Goal: Information Seeking & Learning: Learn about a topic

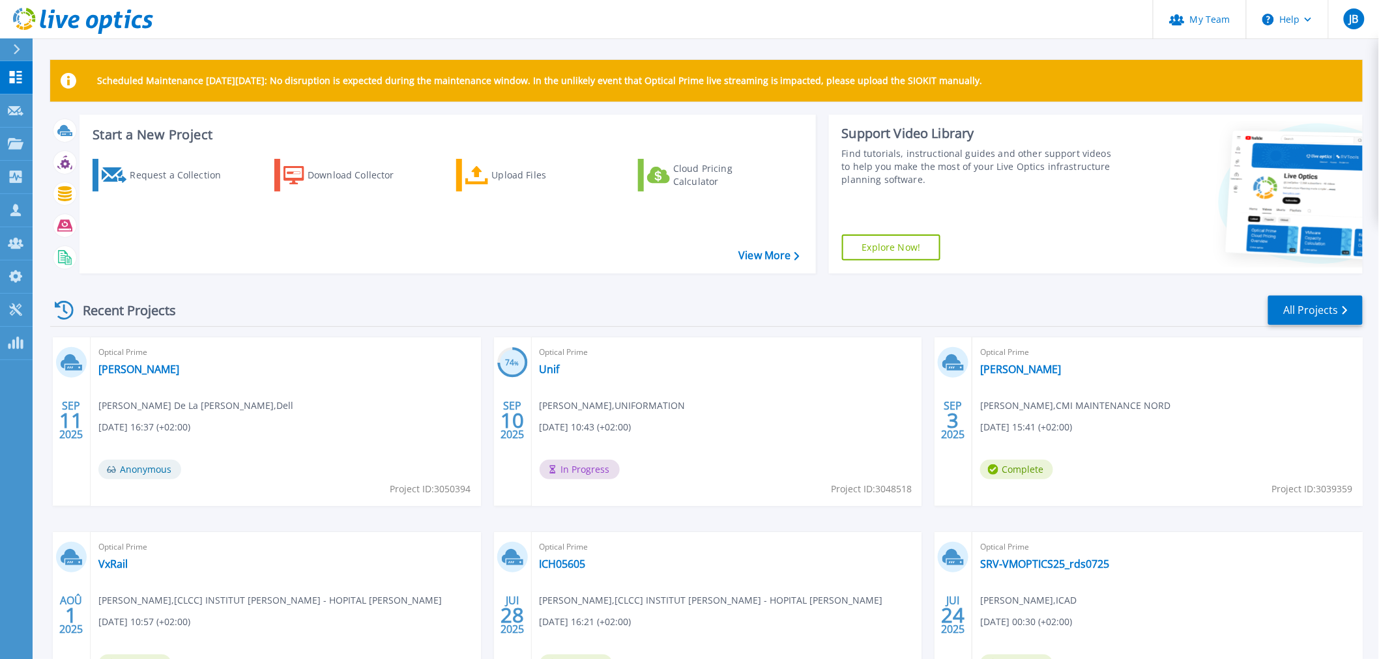
scroll to position [72, 0]
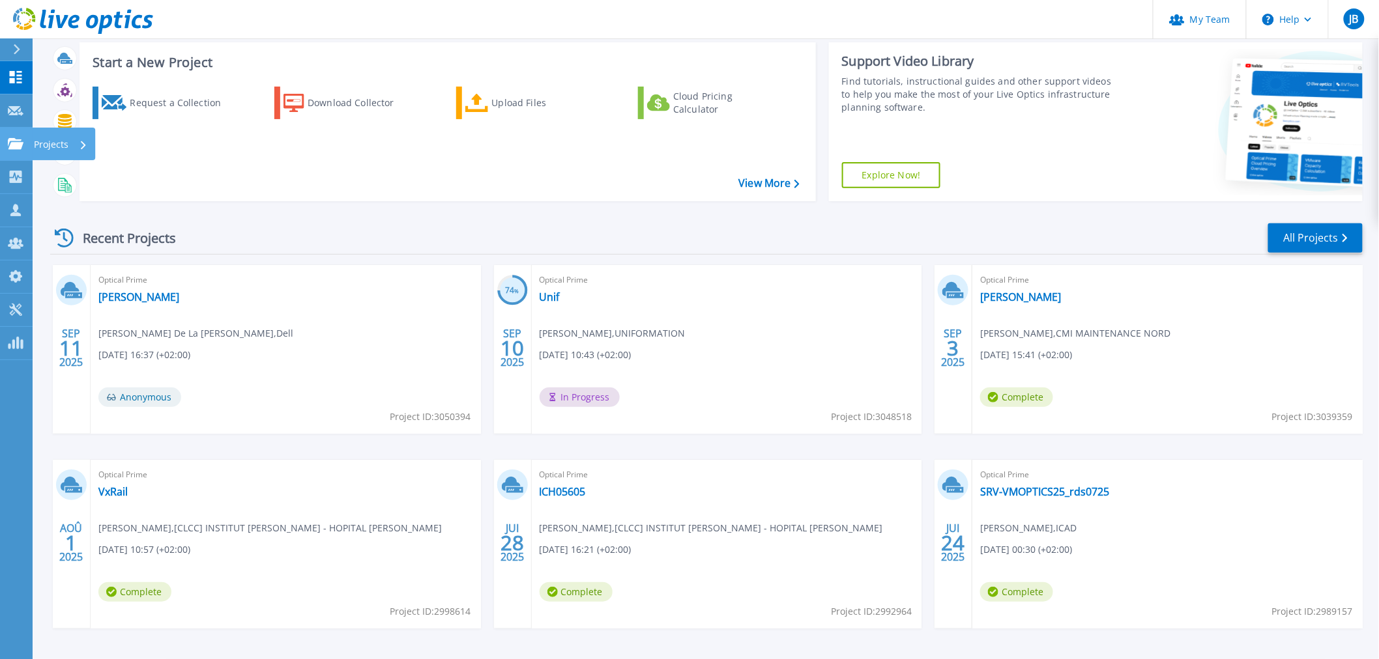
click at [20, 145] on icon at bounding box center [16, 143] width 16 height 11
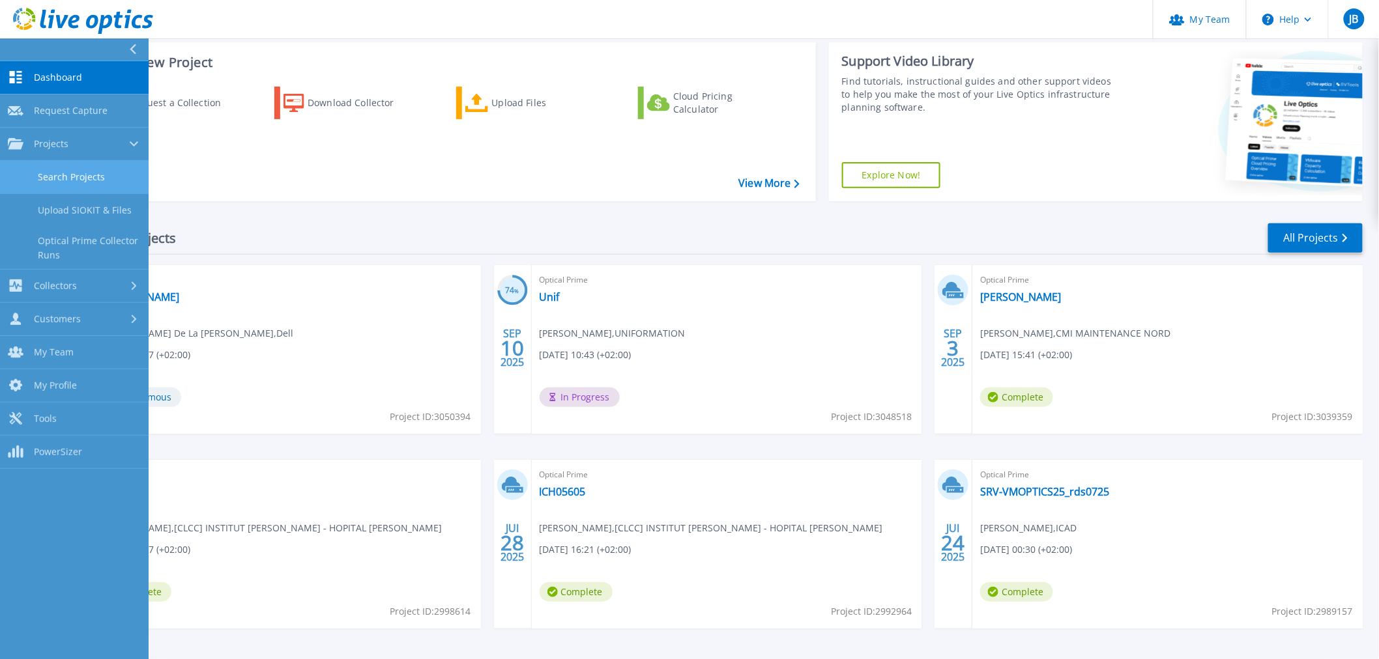
click at [74, 171] on link "Search Projects" at bounding box center [74, 177] width 149 height 33
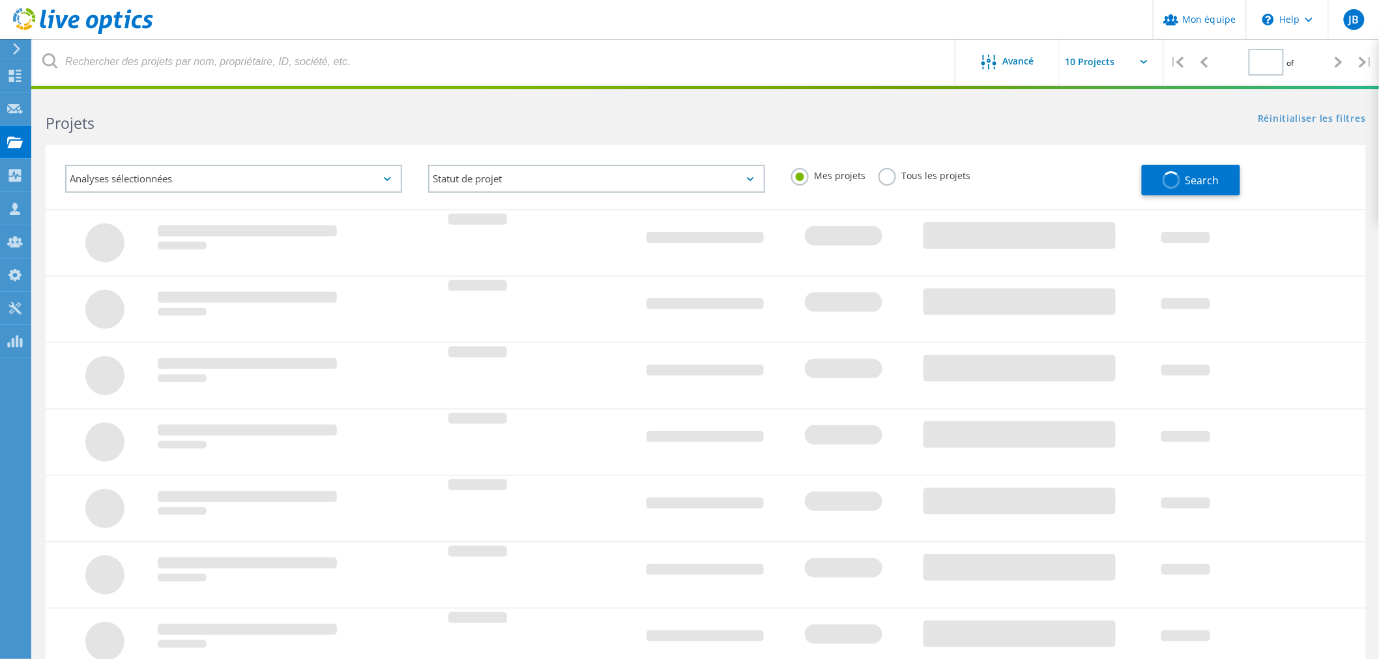
type input "1"
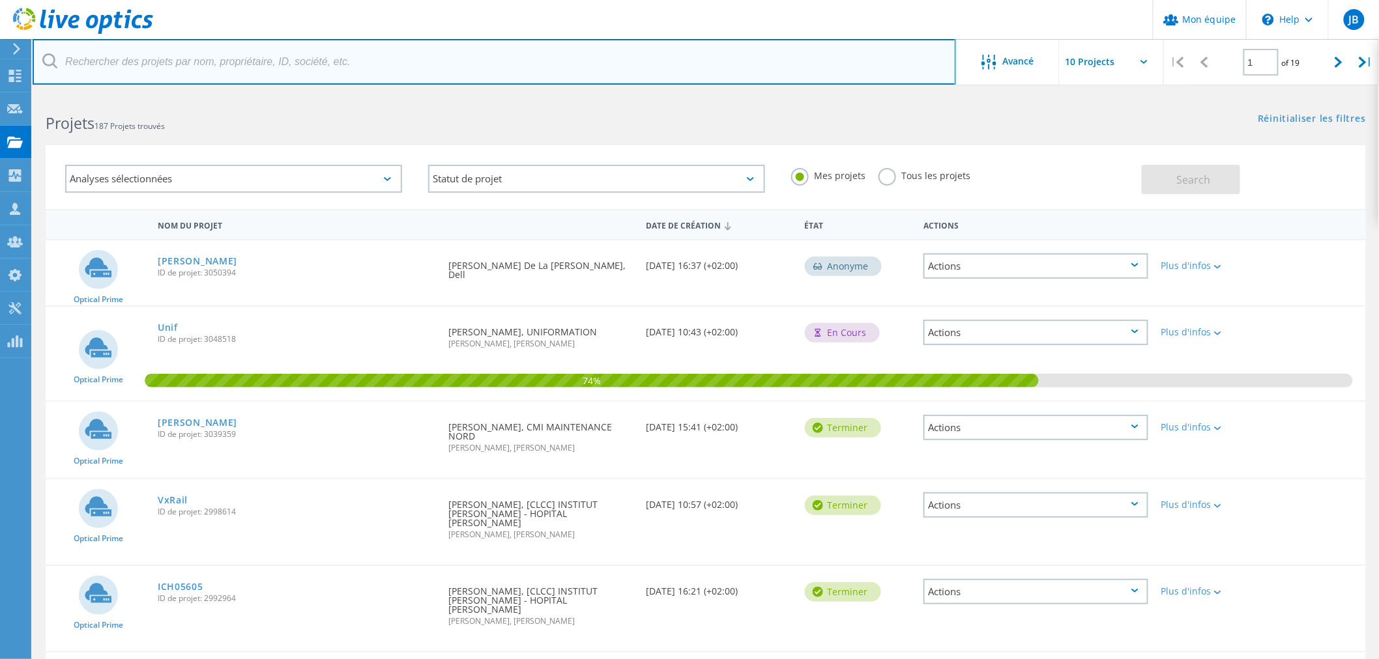
click at [257, 63] on input "text" at bounding box center [494, 62] width 923 height 46
type input "maf"
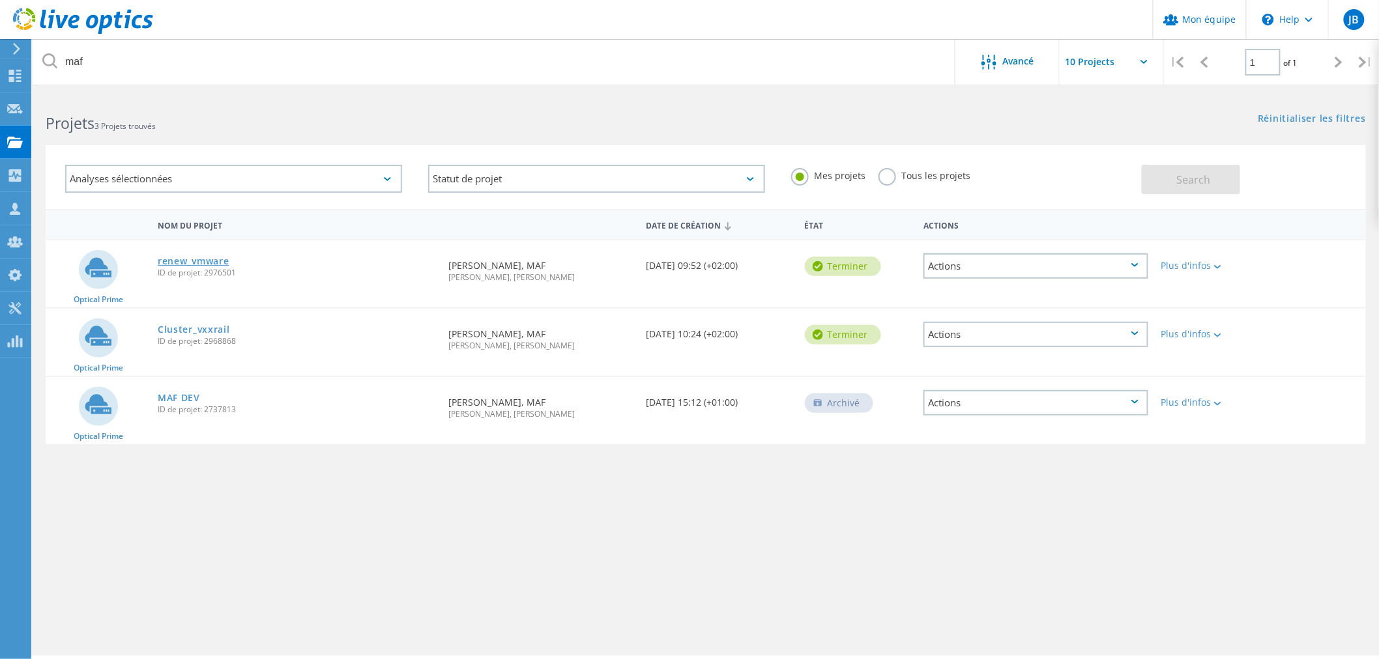
click at [207, 261] on link "renew_vmware" at bounding box center [193, 261] width 71 height 9
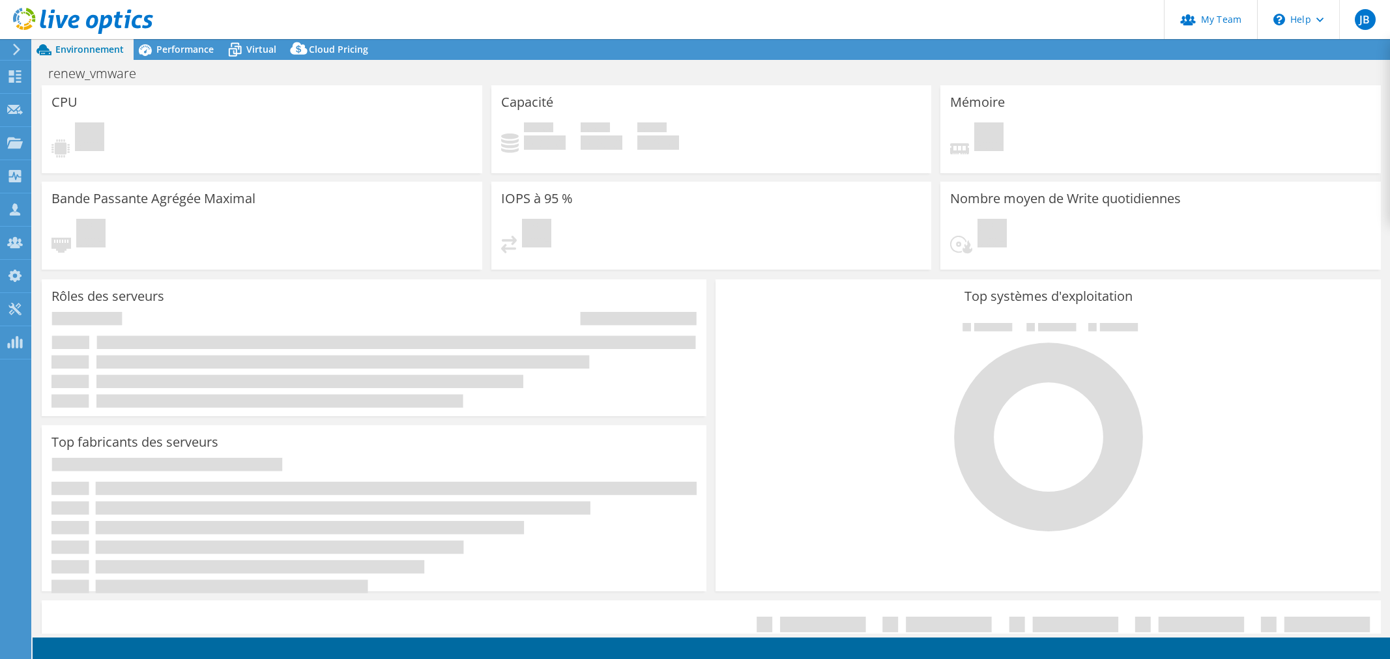
select select "USD"
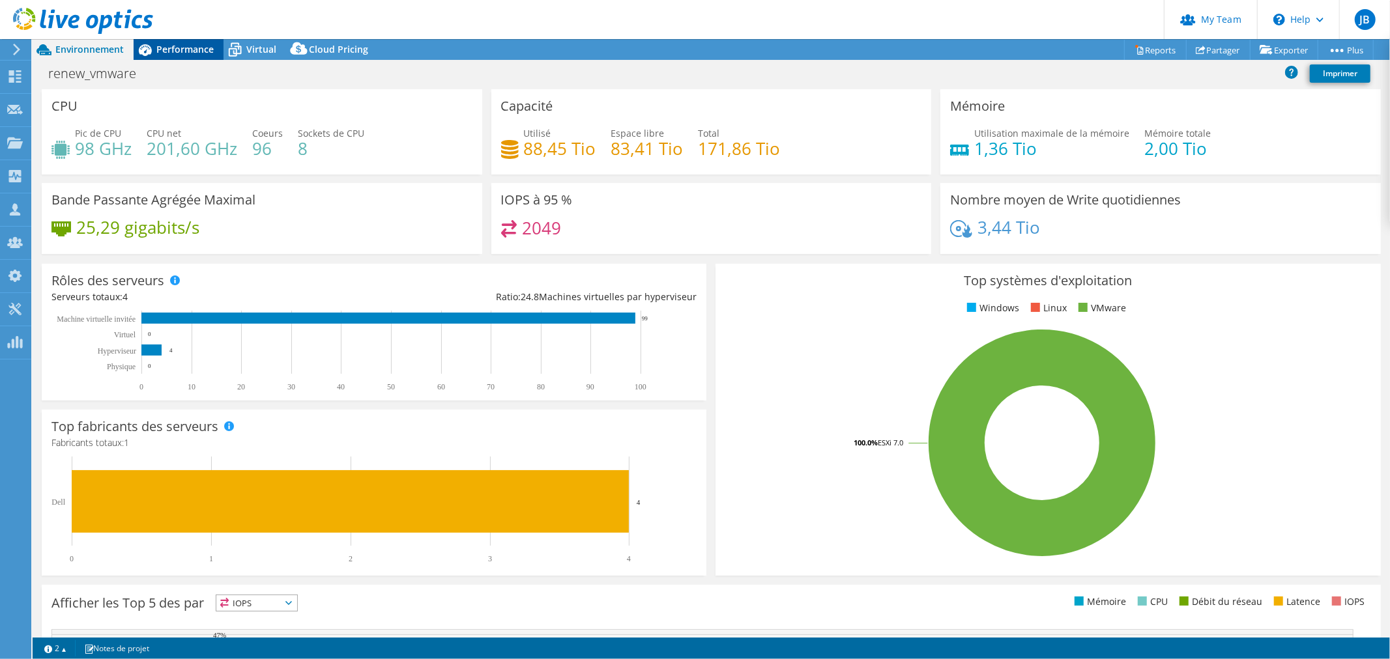
click at [192, 50] on span "Performance" at bounding box center [184, 49] width 57 height 12
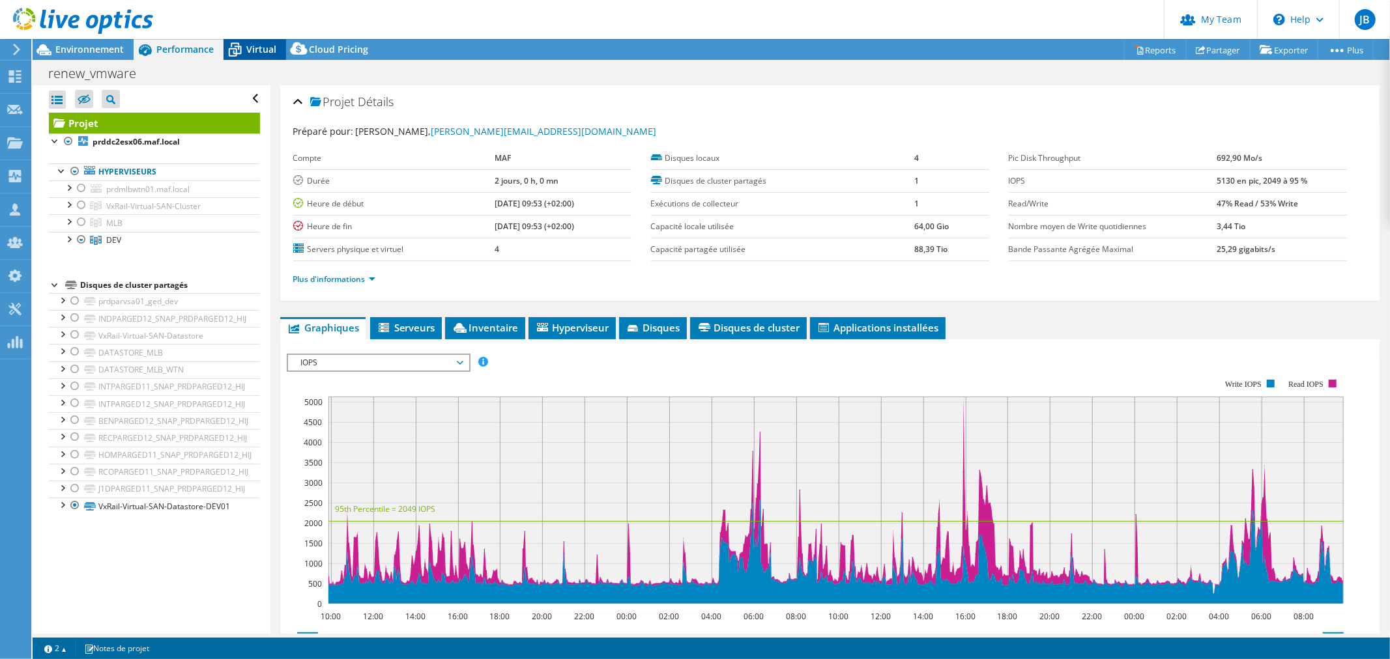
click at [248, 48] on span "Virtual" at bounding box center [261, 49] width 30 height 12
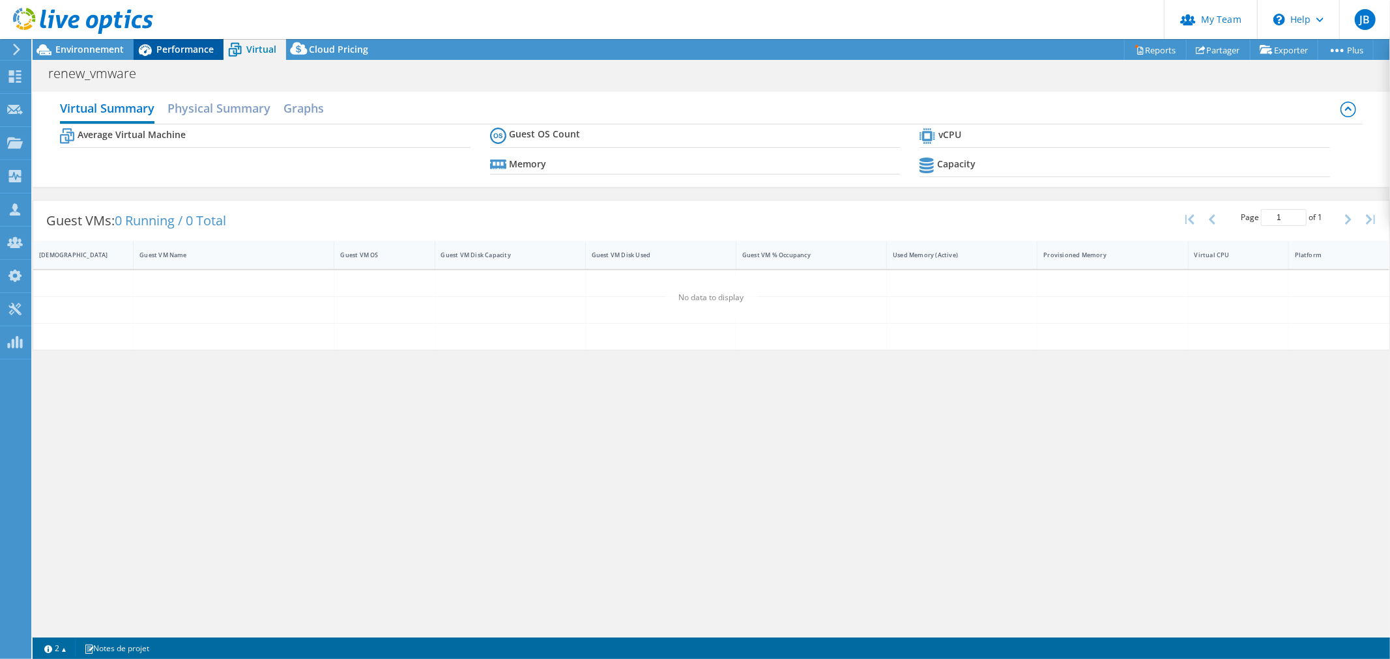
click at [191, 53] on span "Performance" at bounding box center [184, 49] width 57 height 12
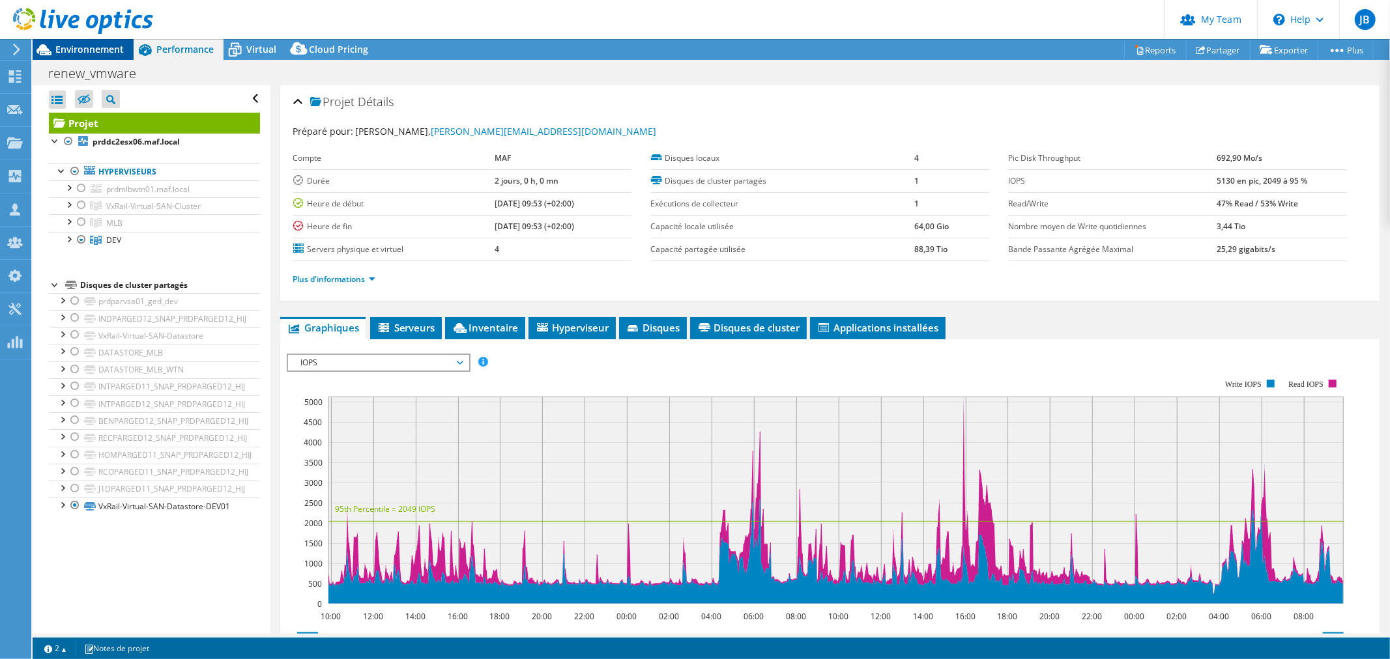
click at [93, 52] on span "Environnement" at bounding box center [89, 49] width 68 height 12
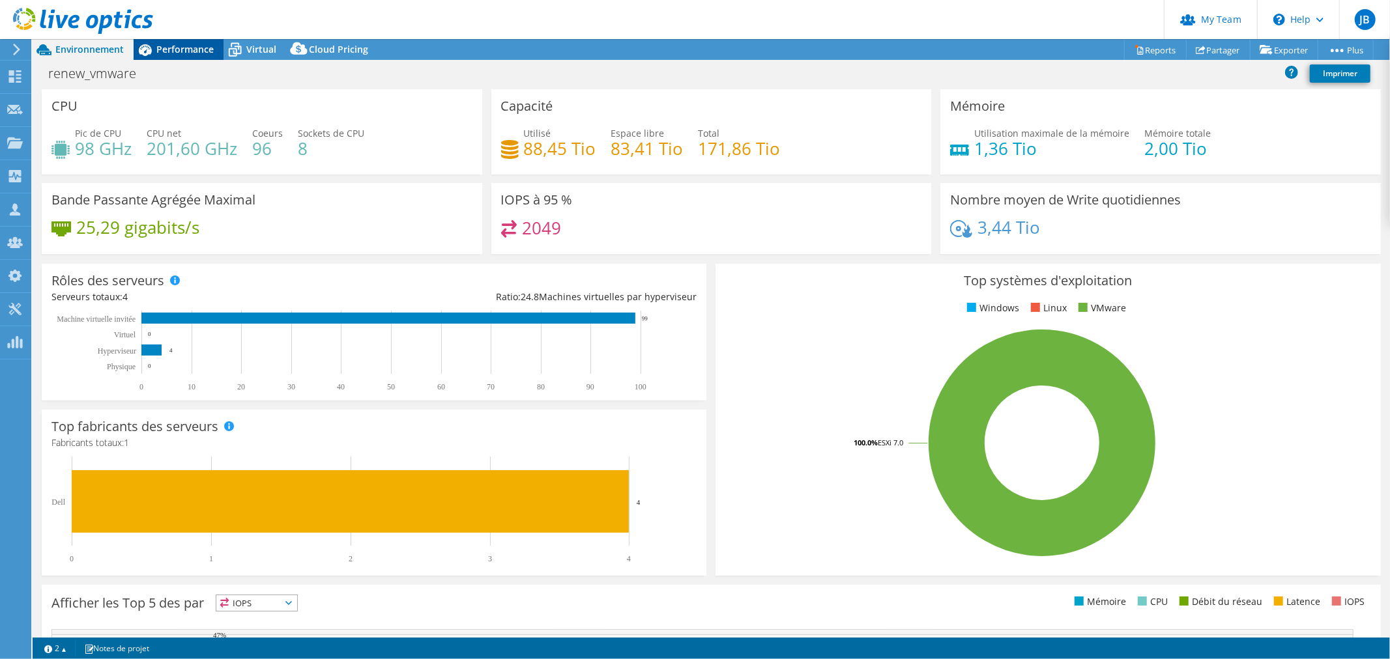
click at [188, 51] on span "Performance" at bounding box center [184, 49] width 57 height 12
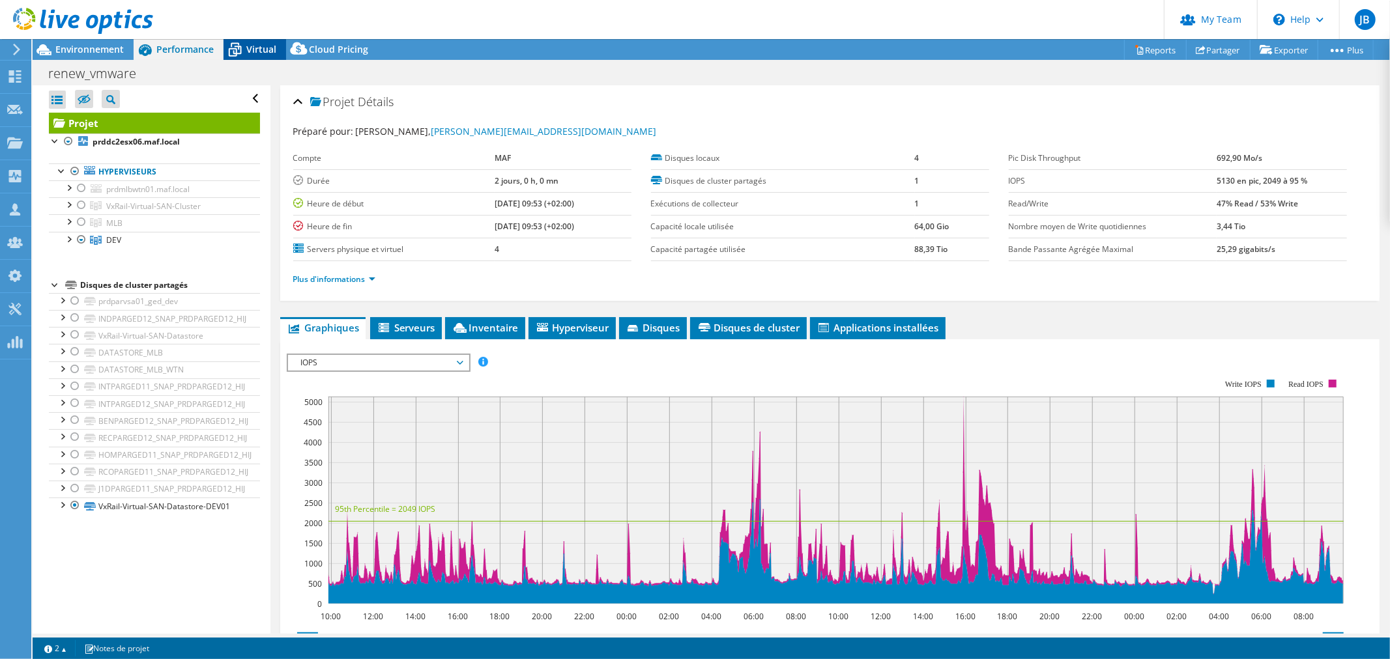
click at [261, 49] on span "Virtual" at bounding box center [261, 49] width 30 height 12
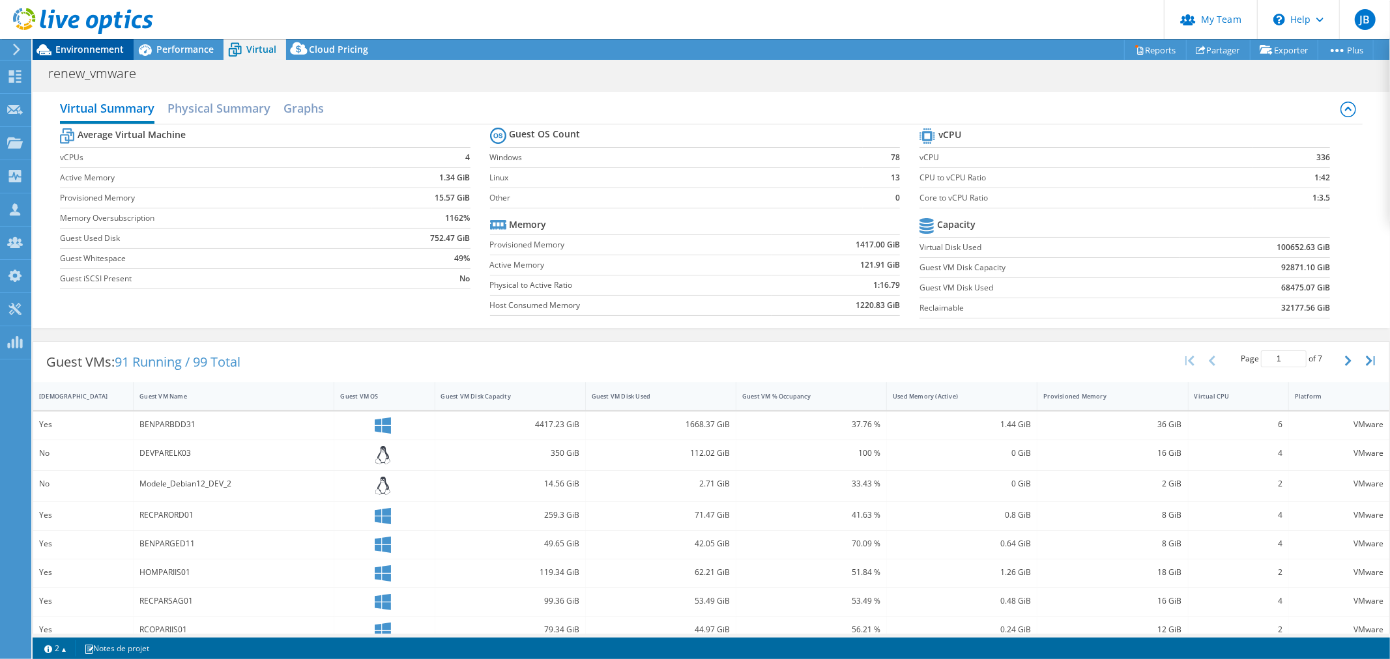
click at [80, 51] on span "Environnement" at bounding box center [89, 49] width 68 height 12
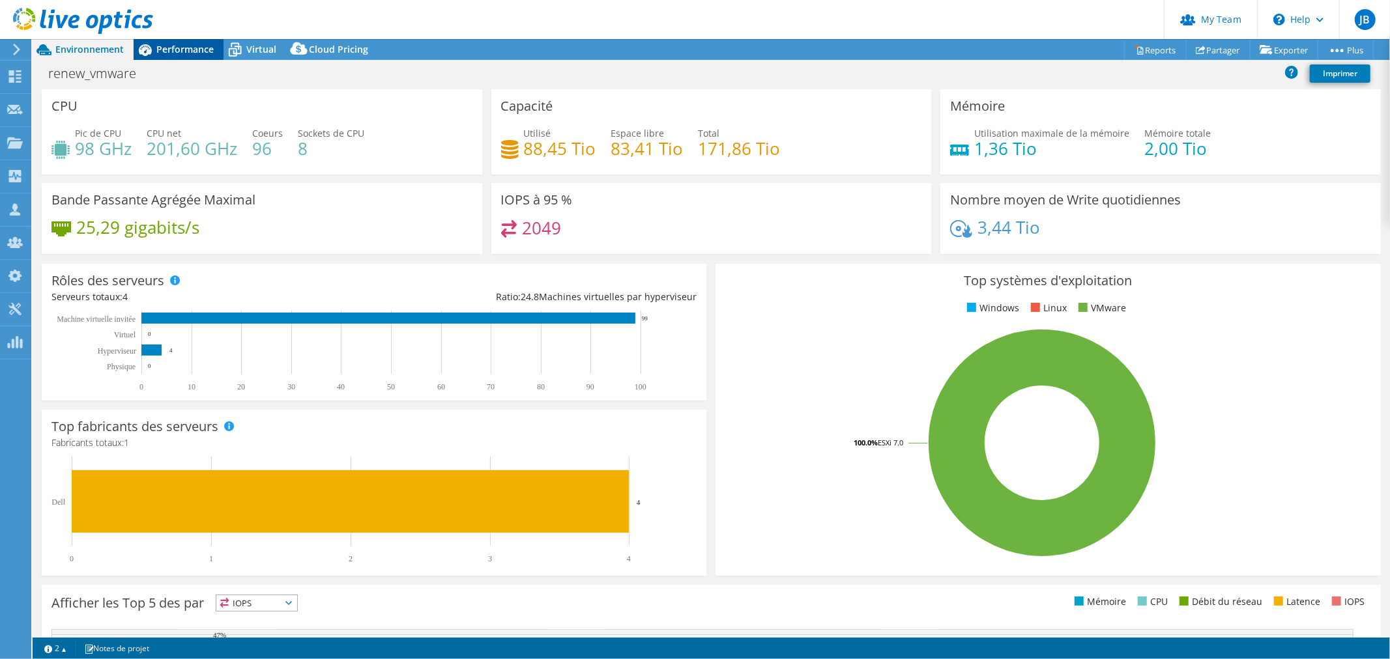
click at [166, 47] on span "Performance" at bounding box center [184, 49] width 57 height 12
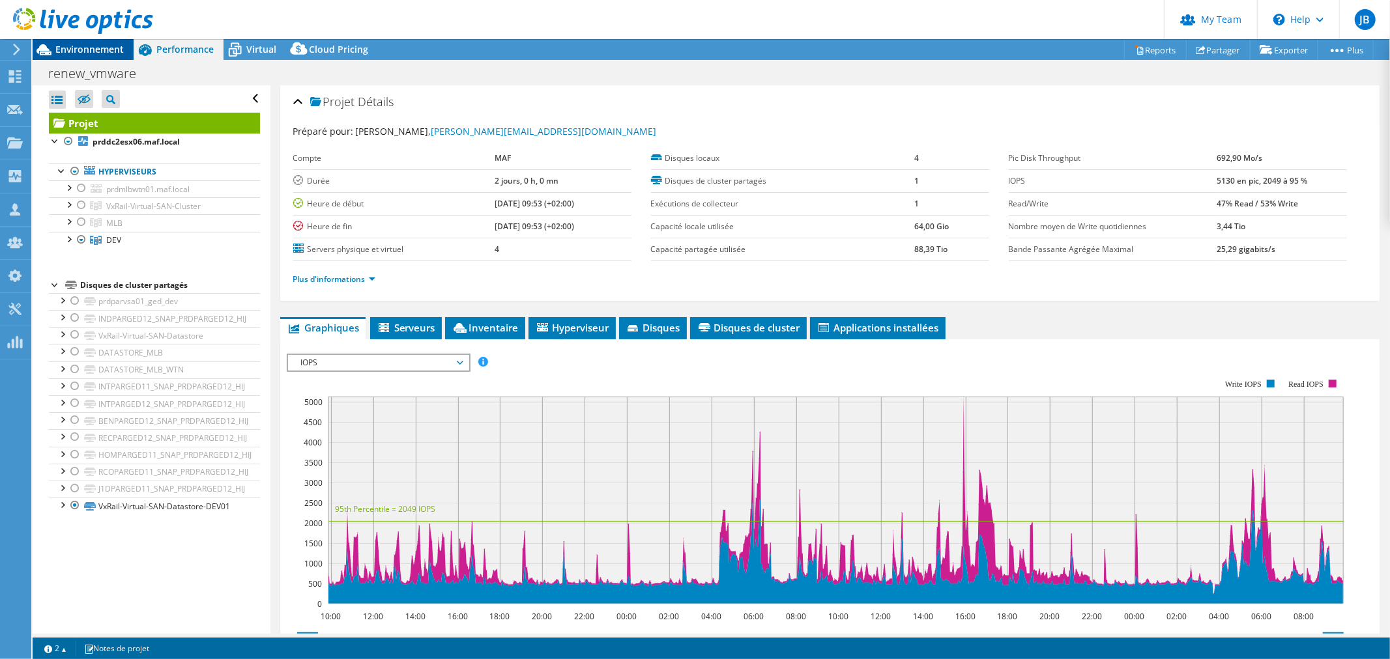
click at [90, 48] on span "Environnement" at bounding box center [89, 49] width 68 height 12
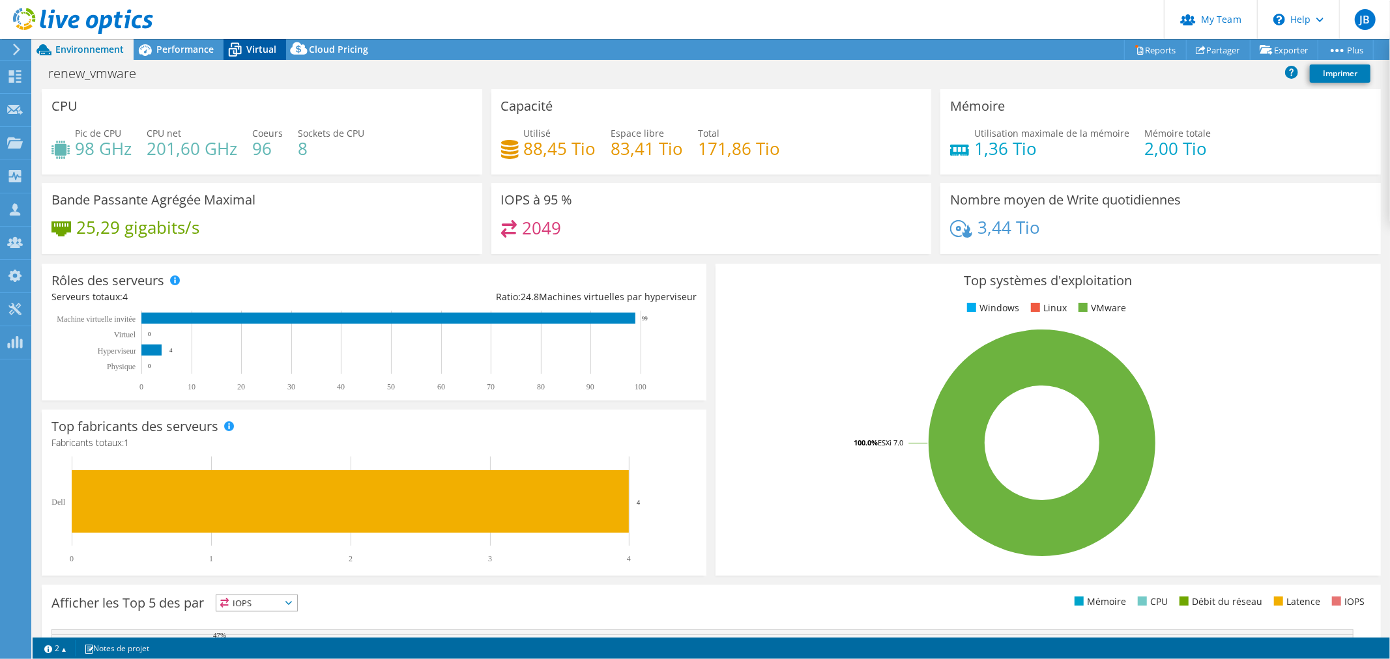
click at [238, 48] on icon at bounding box center [234, 49] width 23 height 23
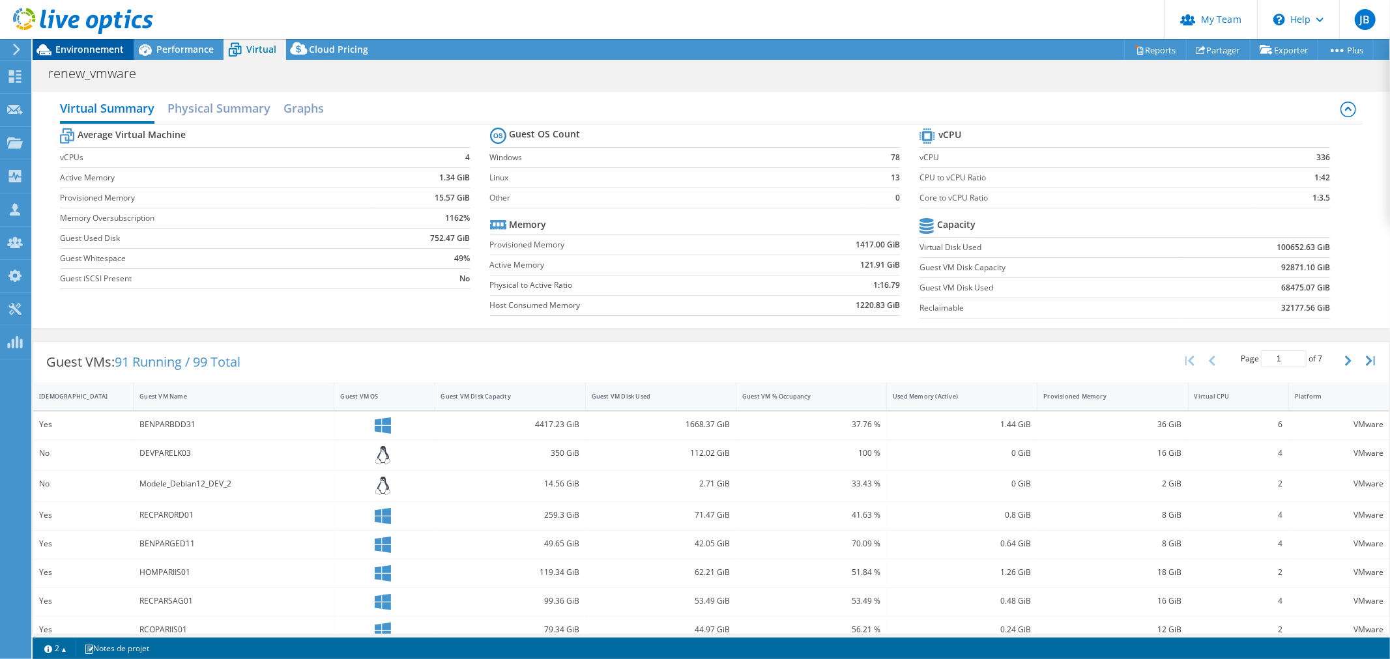
drag, startPoint x: 81, startPoint y: 57, endPoint x: 91, endPoint y: 53, distance: 10.3
click at [81, 56] on div "Environnement" at bounding box center [83, 49] width 101 height 21
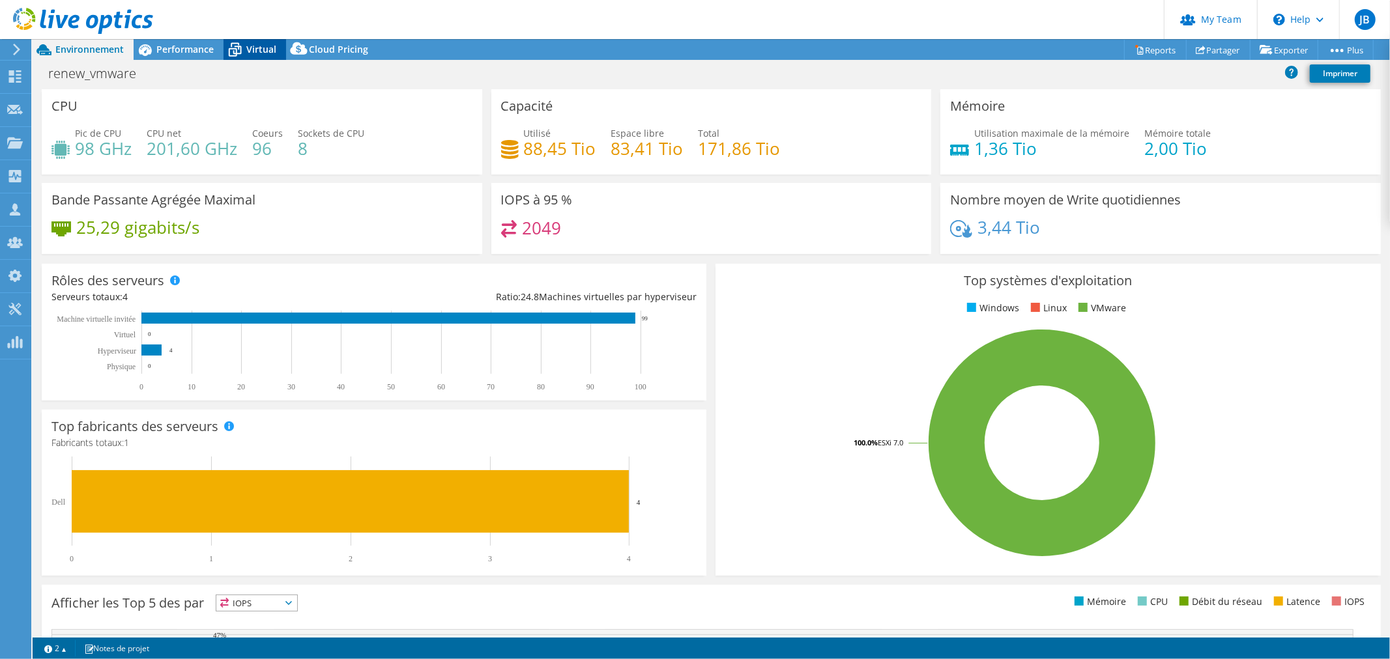
click at [255, 44] on span "Virtual" at bounding box center [261, 49] width 30 height 12
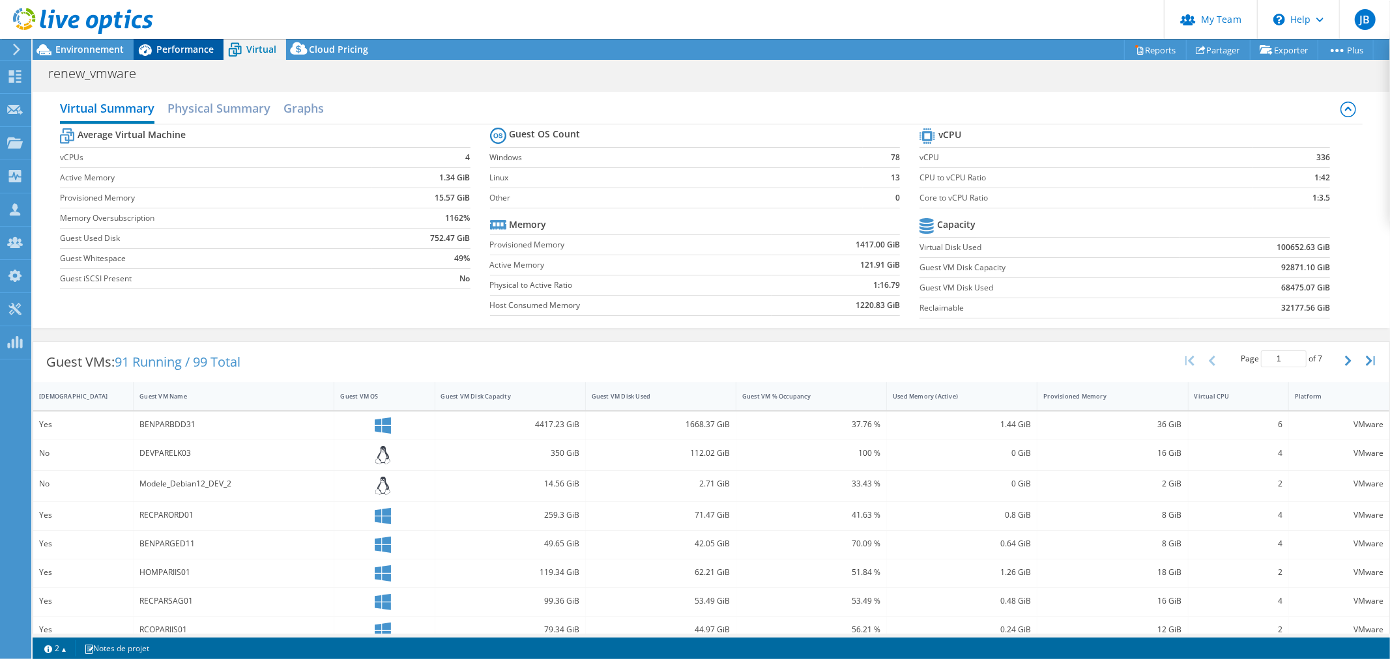
click at [187, 50] on span "Performance" at bounding box center [184, 49] width 57 height 12
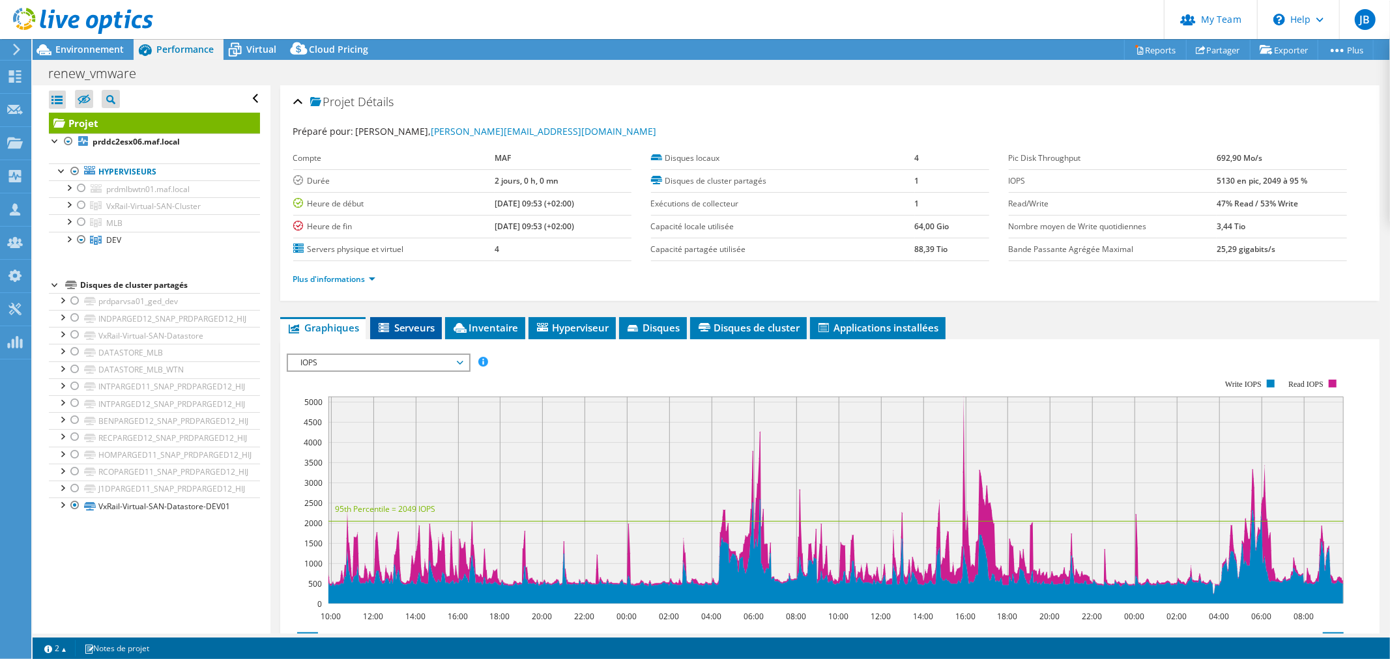
drag, startPoint x: 428, startPoint y: 326, endPoint x: 435, endPoint y: 324, distance: 7.6
click at [428, 326] on span "Serveurs" at bounding box center [406, 327] width 59 height 13
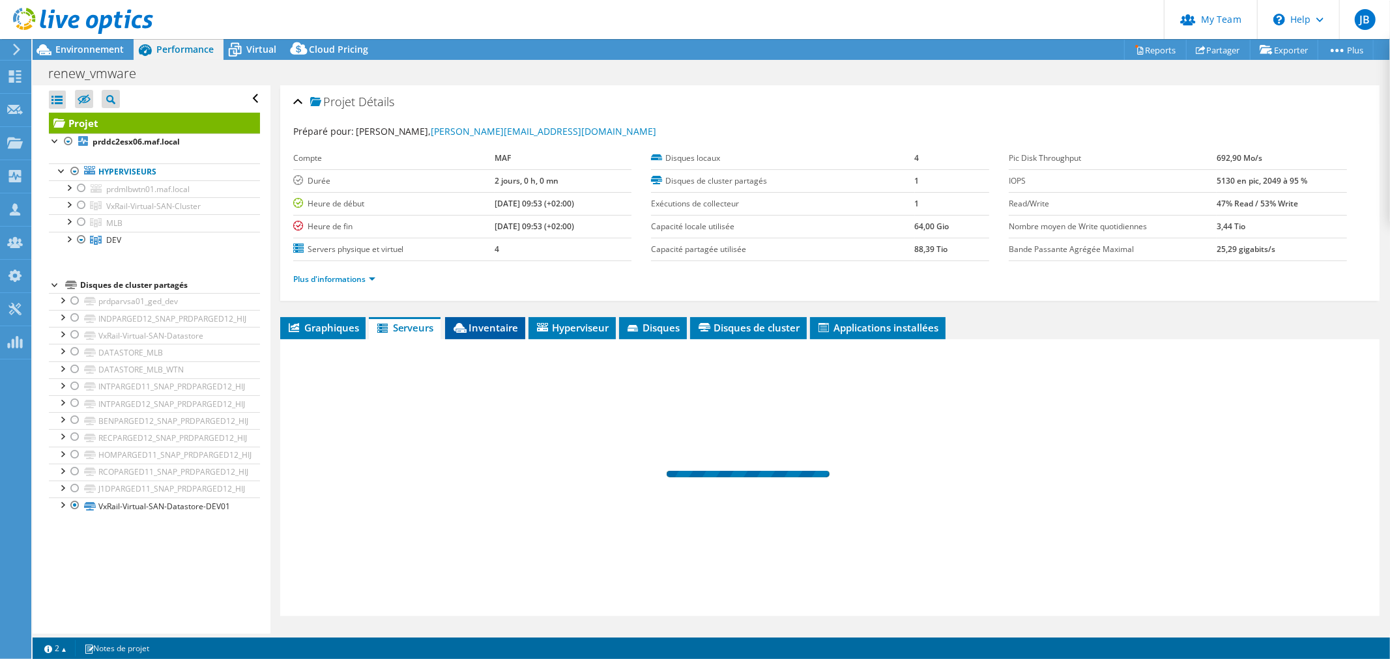
click at [476, 323] on span "Inventaire" at bounding box center [485, 327] width 67 height 13
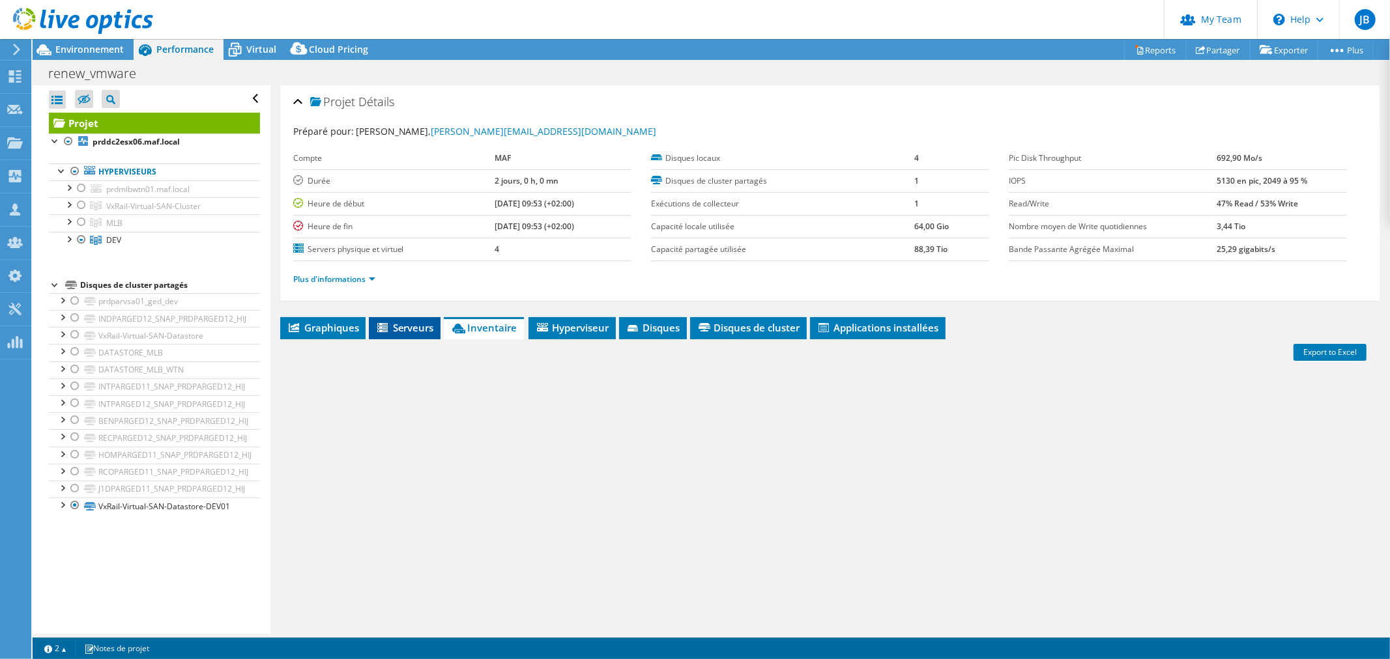
click at [409, 327] on span "Serveurs" at bounding box center [404, 327] width 59 height 13
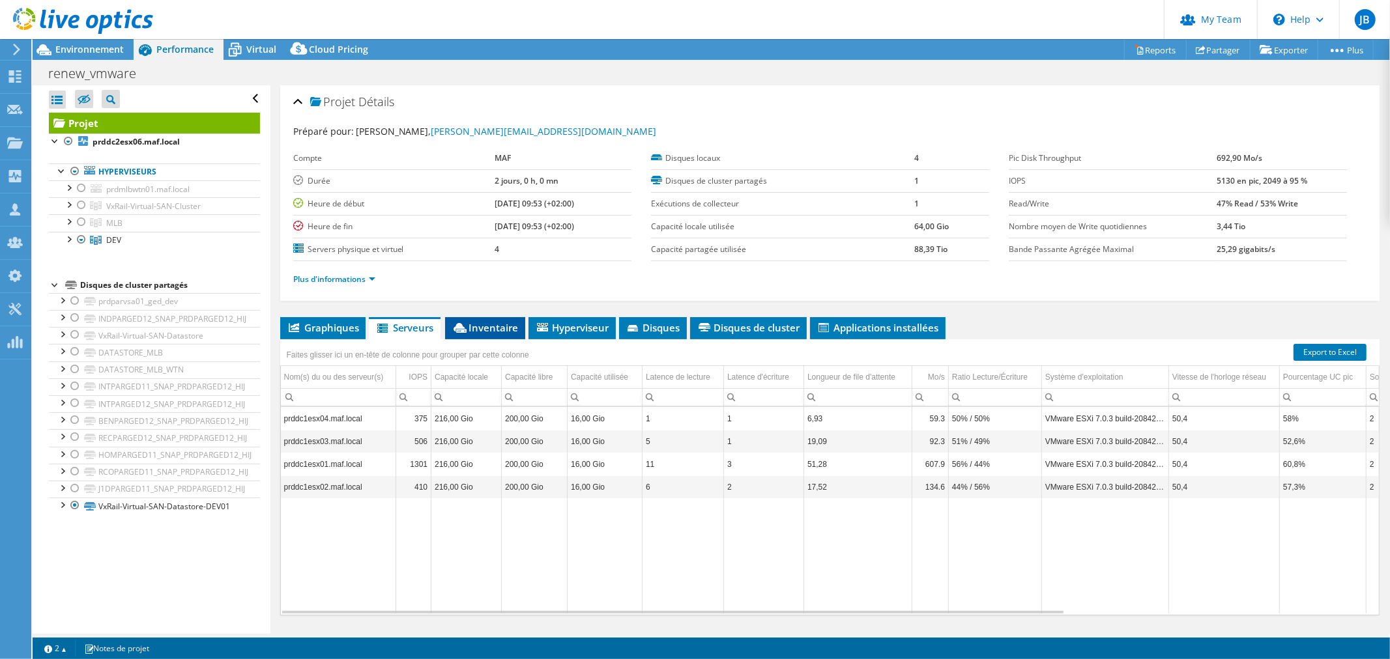
click at [467, 328] on li "Inventaire" at bounding box center [485, 328] width 80 height 22
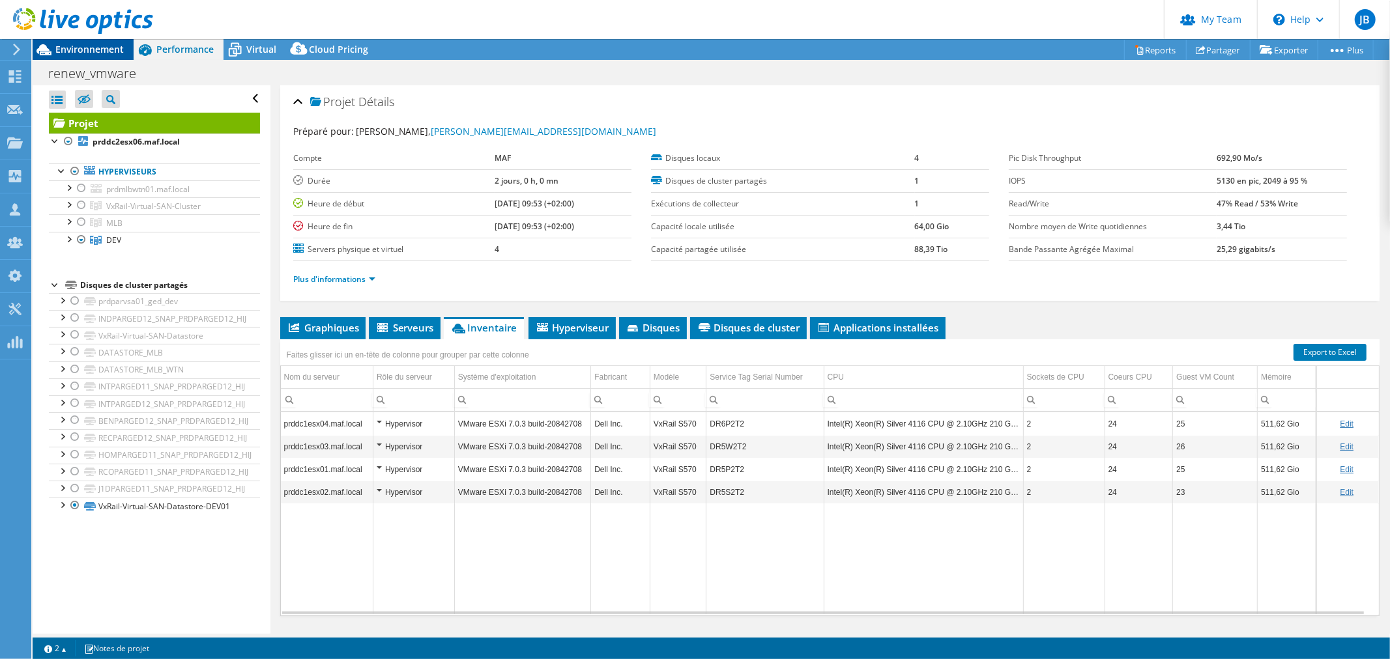
click at [88, 56] on div "Environnement" at bounding box center [83, 49] width 101 height 21
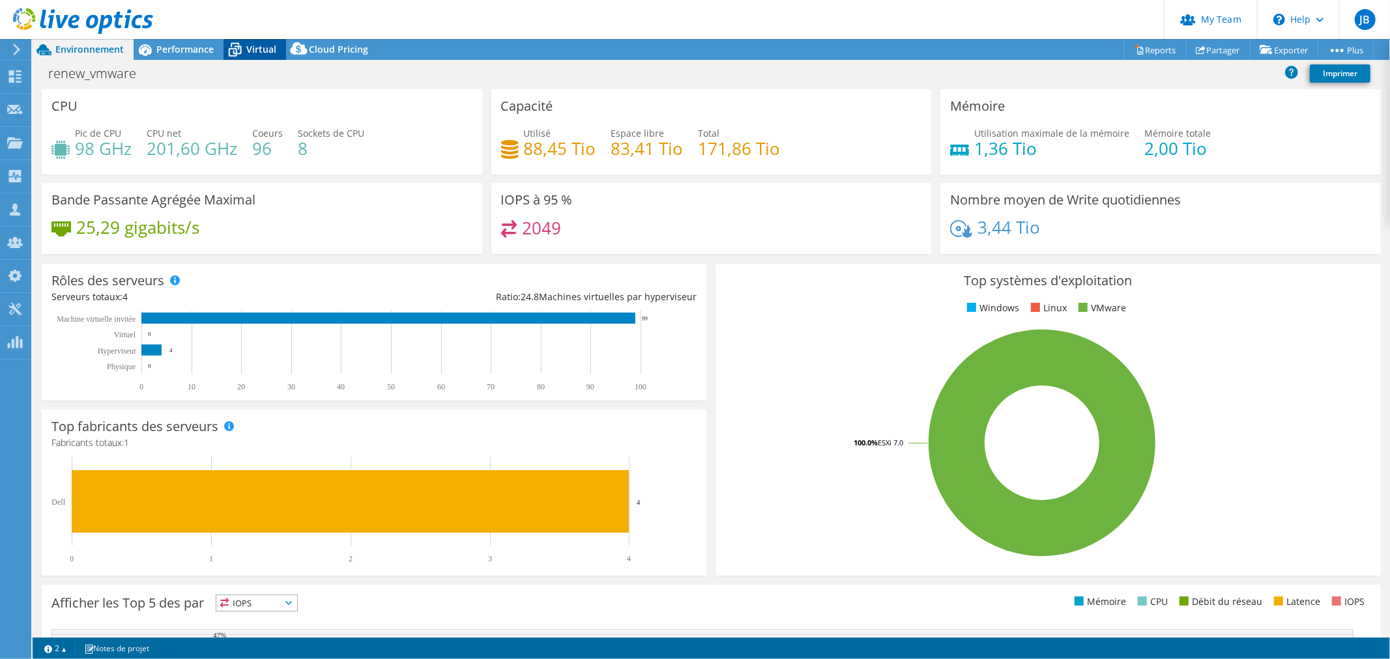
click at [271, 59] on div "Virtual" at bounding box center [254, 49] width 63 height 21
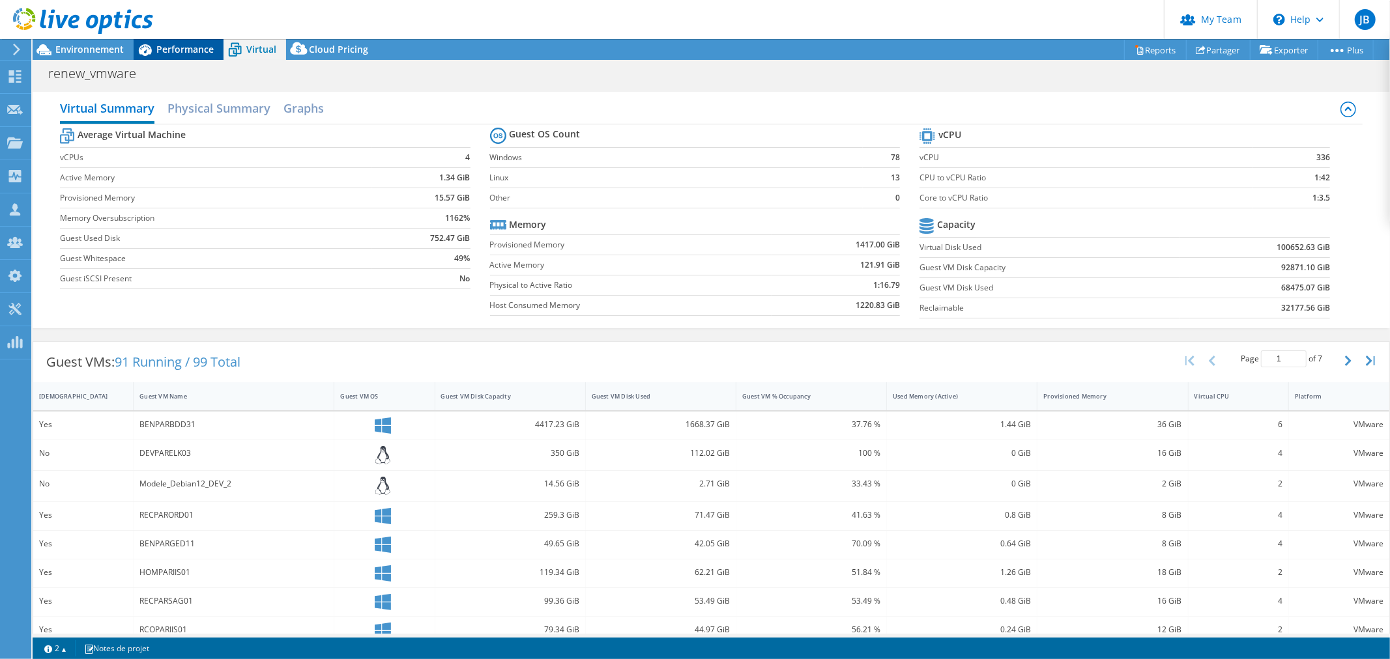
click at [177, 49] on span "Performance" at bounding box center [184, 49] width 57 height 12
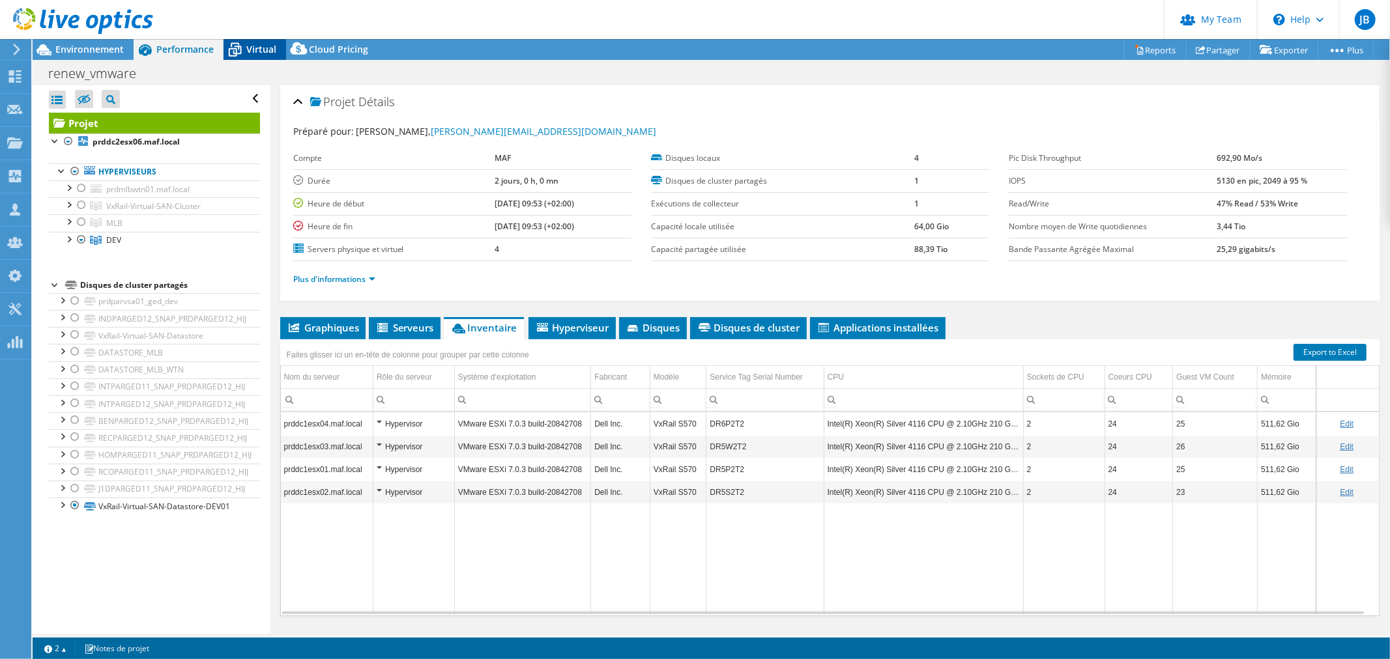
click at [238, 48] on icon at bounding box center [234, 49] width 23 height 23
